Goal: Information Seeking & Learning: Learn about a topic

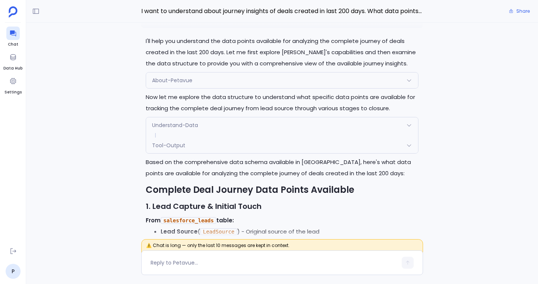
scroll to position [-13560, 0]
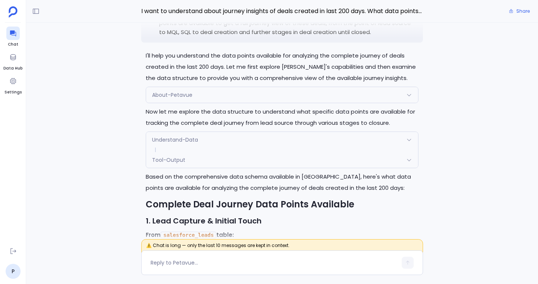
click at [160, 37] on p "I want to understand about journey insights of deals created in last 200 days. …" at bounding box center [288, 23] width 259 height 27
drag, startPoint x: 160, startPoint y: 46, endPoint x: 238, endPoint y: 56, distance: 79.0
click at [238, 37] on p "I want to understand about journey insights of deals created in last 200 days. …" at bounding box center [288, 23] width 259 height 27
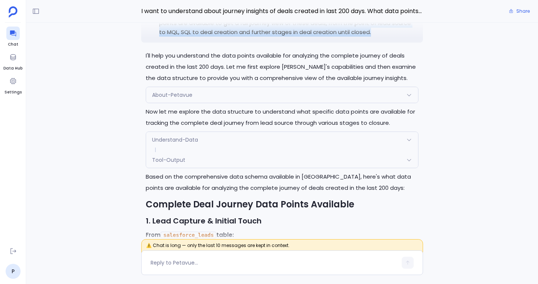
drag, startPoint x: 160, startPoint y: 48, endPoint x: 364, endPoint y: 66, distance: 205.4
click at [364, 37] on p "I want to understand about journey insights of deals created in last 200 days. …" at bounding box center [288, 23] width 259 height 27
copy p "want to understand about journey insights of deals created in last 200 days. Wh…"
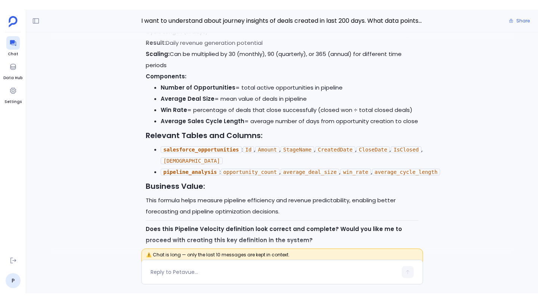
scroll to position [-425, 0]
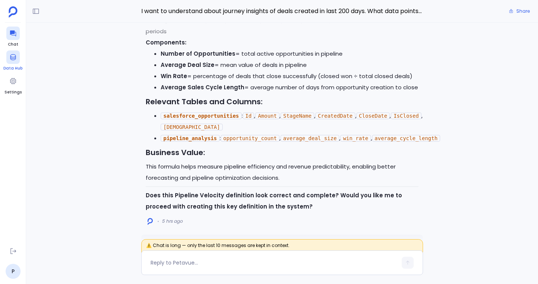
click at [15, 61] on div at bounding box center [12, 56] width 13 height 13
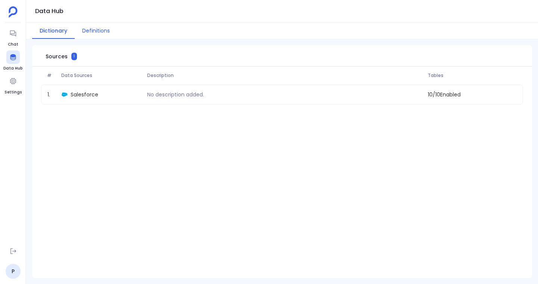
click at [101, 32] on button "Definitions" at bounding box center [96, 31] width 43 height 16
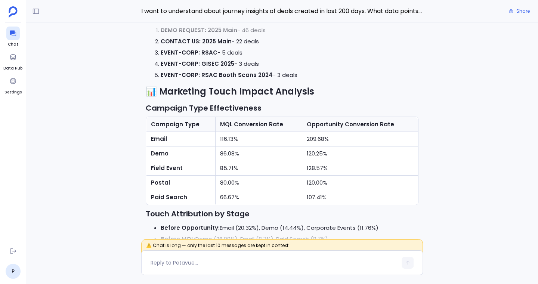
scroll to position [-4450, 0]
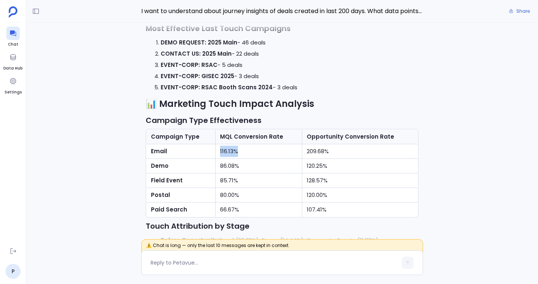
drag, startPoint x: 220, startPoint y: 139, endPoint x: 239, endPoint y: 139, distance: 19.8
click at [239, 144] on td "116.13%" at bounding box center [258, 151] width 87 height 15
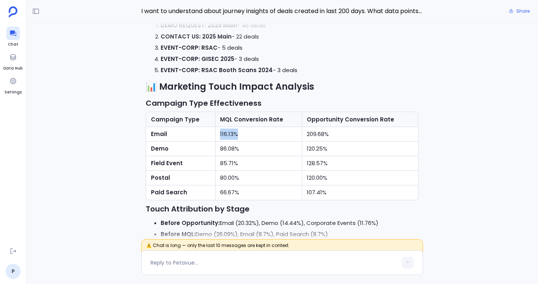
scroll to position [-4423, 0]
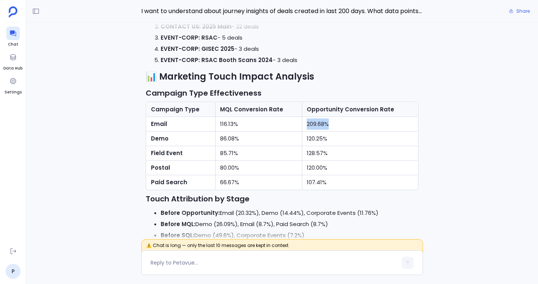
drag, startPoint x: 308, startPoint y: 112, endPoint x: 332, endPoint y: 112, distance: 23.2
click at [332, 117] on td "209.68%" at bounding box center [360, 124] width 116 height 15
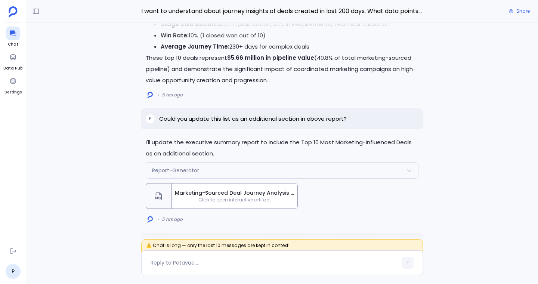
scroll to position [-2220, 0]
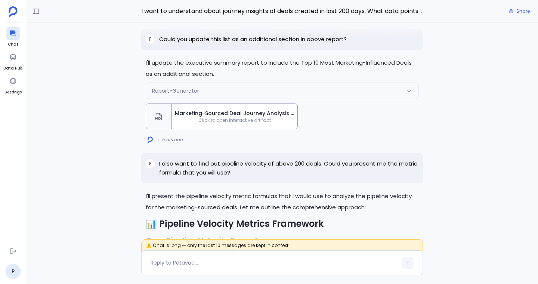
click at [256, 109] on span "Marketing-Sourced Deal Journey Analysis - Executive Summary (Updated)" at bounding box center [234, 113] width 119 height 8
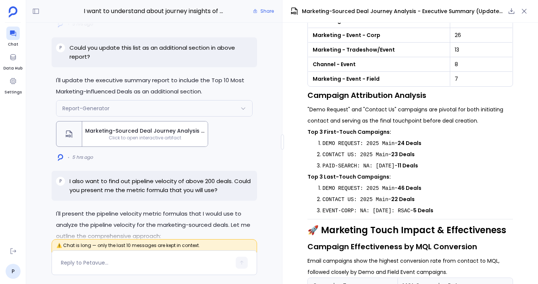
scroll to position [812, 0]
